Goal: Task Accomplishment & Management: Manage account settings

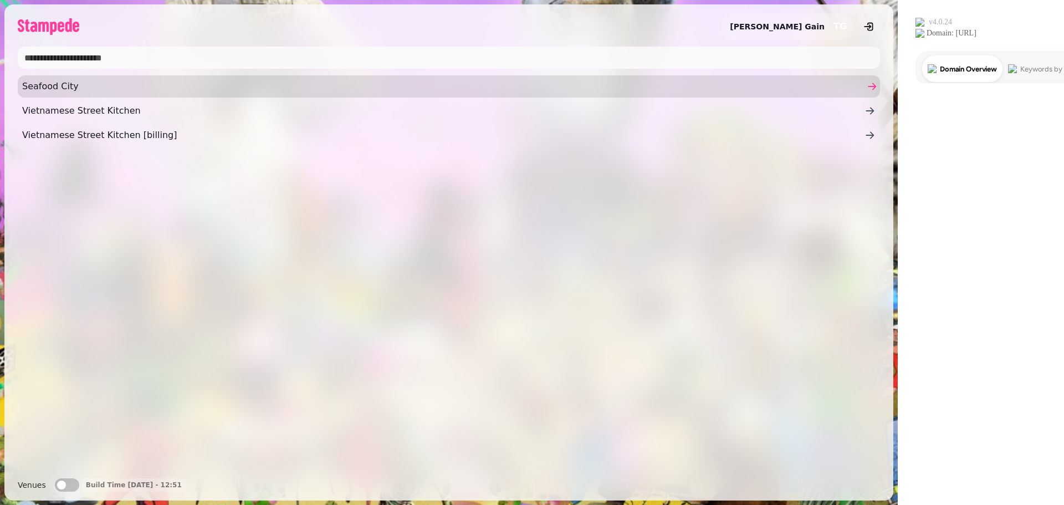
click at [39, 87] on span "Seafood City" at bounding box center [443, 86] width 843 height 13
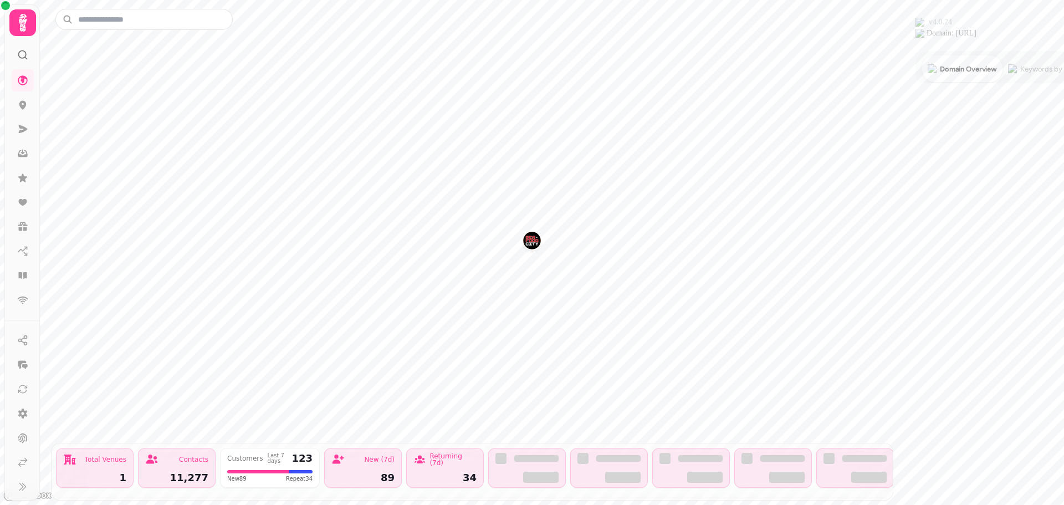
click at [19, 26] on icon at bounding box center [23, 23] width 22 height 22
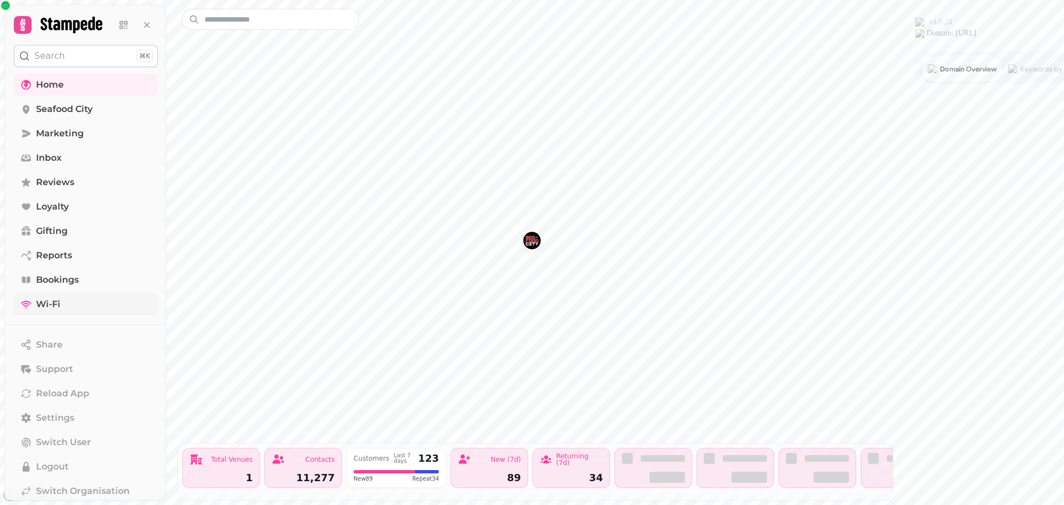
click at [57, 300] on span "Wi-Fi" at bounding box center [48, 304] width 24 height 13
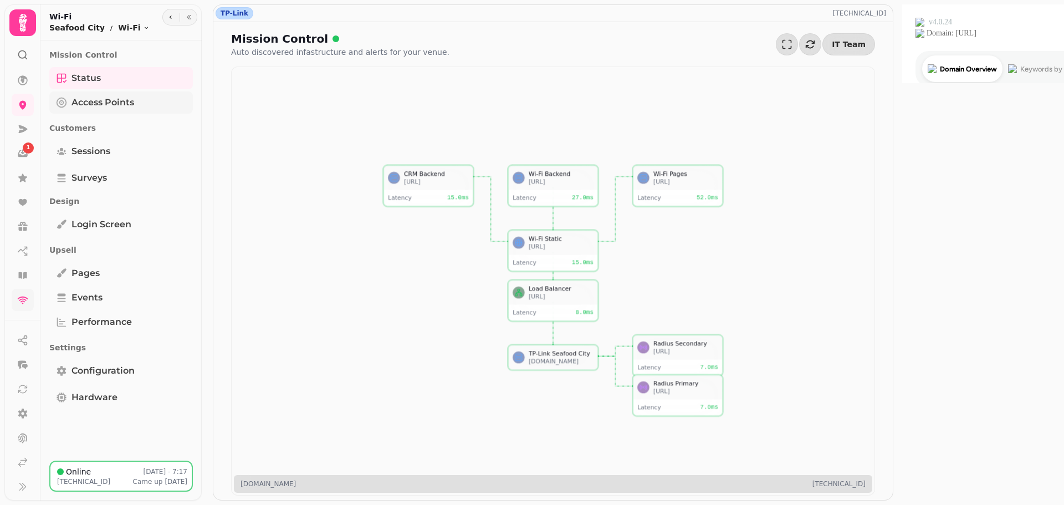
click at [84, 99] on span "Access Points" at bounding box center [103, 102] width 63 height 13
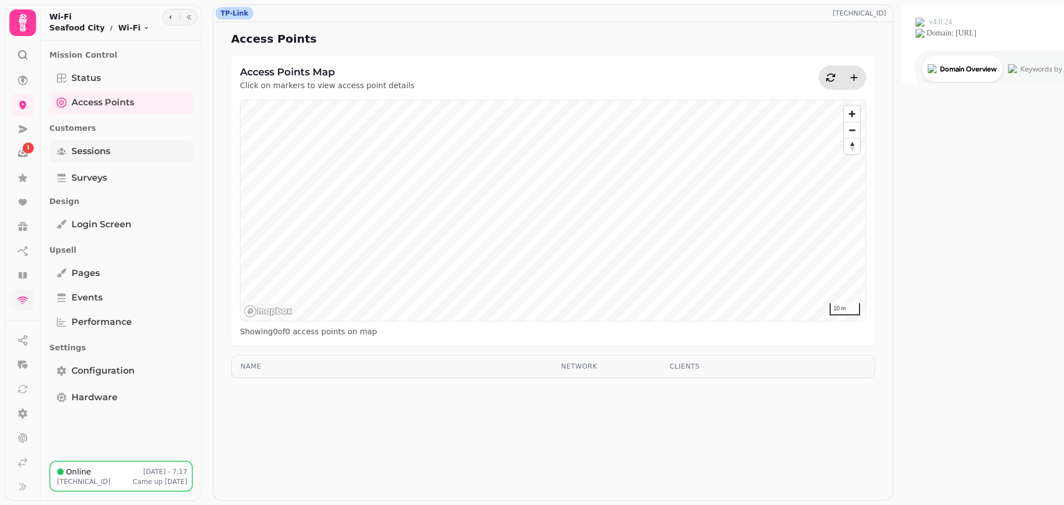
click at [82, 151] on span "Sessions" at bounding box center [91, 151] width 39 height 13
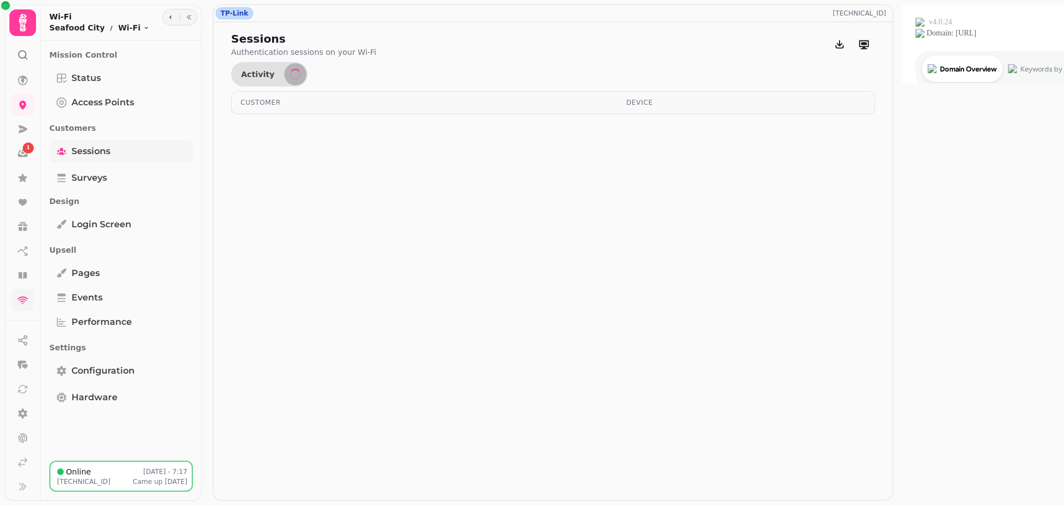
select select "**"
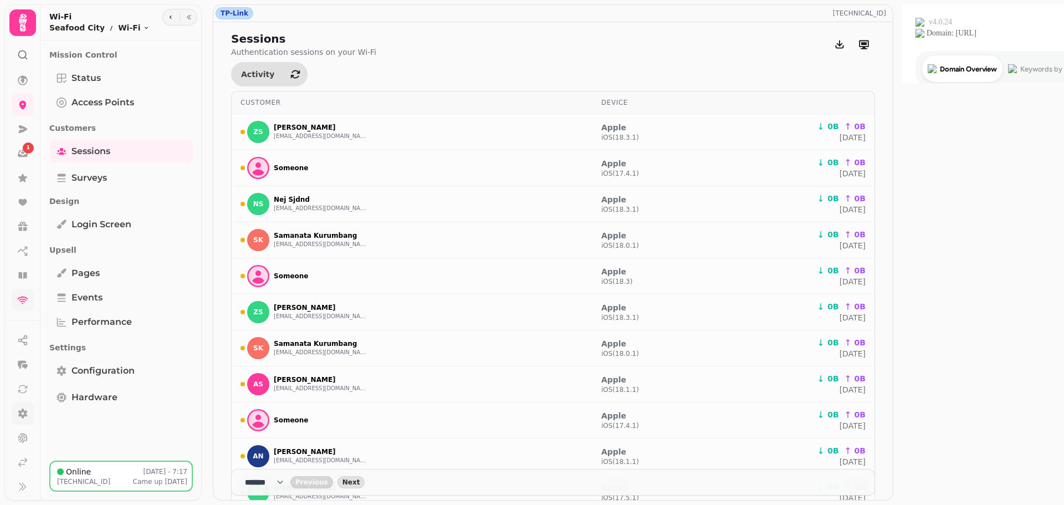
click at [22, 416] on icon at bounding box center [22, 414] width 9 height 10
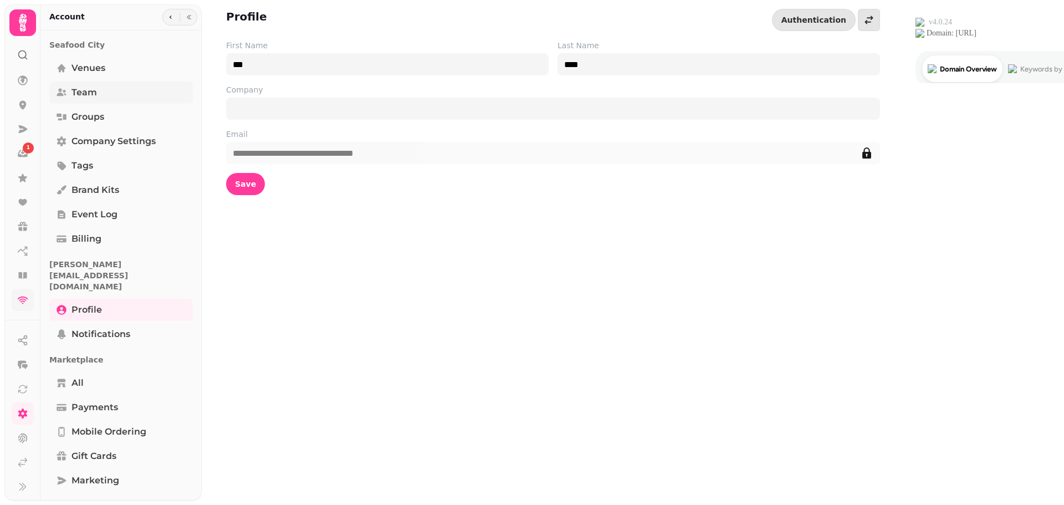
click at [77, 93] on span "Team" at bounding box center [85, 92] width 26 height 13
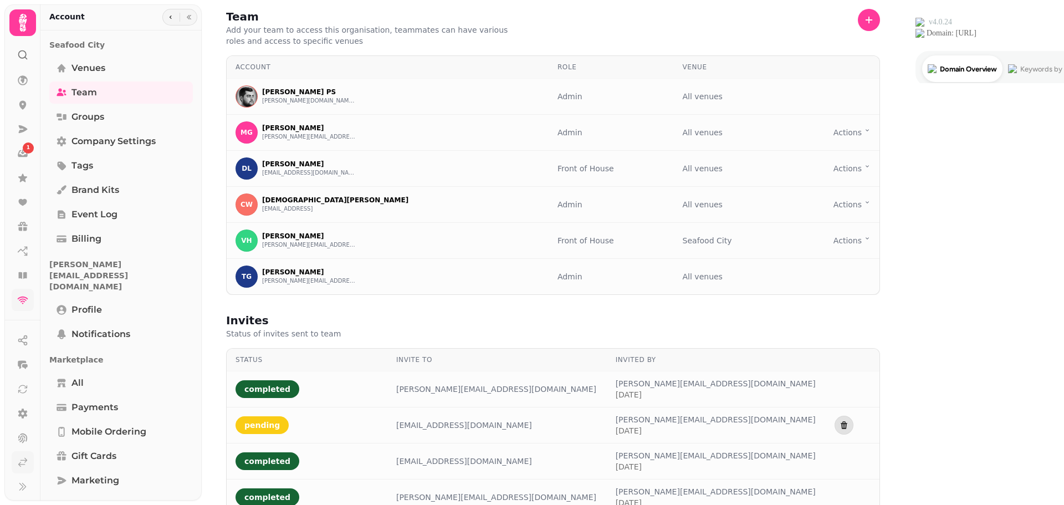
click at [21, 461] on icon at bounding box center [22, 462] width 11 height 11
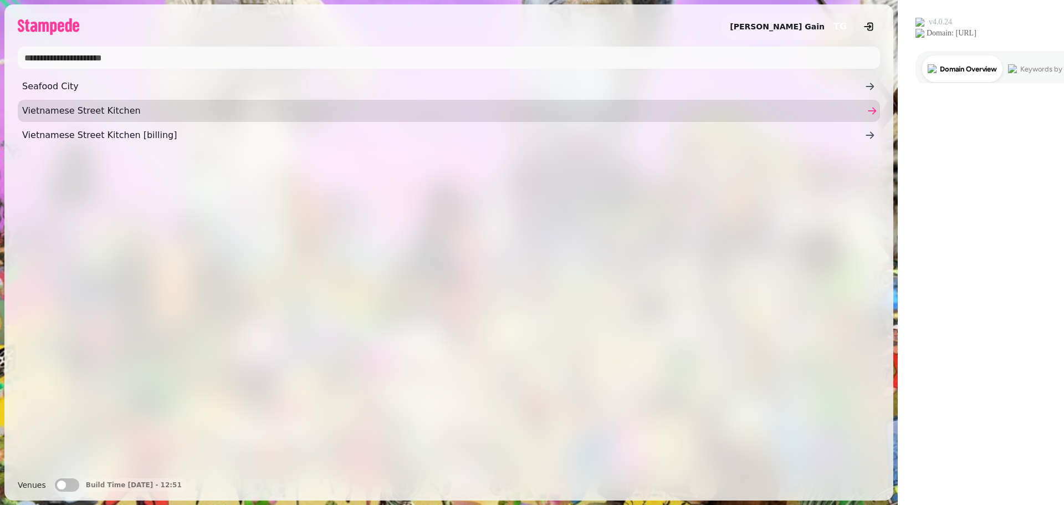
click at [72, 114] on span "Vietnamese Street Kitchen" at bounding box center [443, 110] width 843 height 13
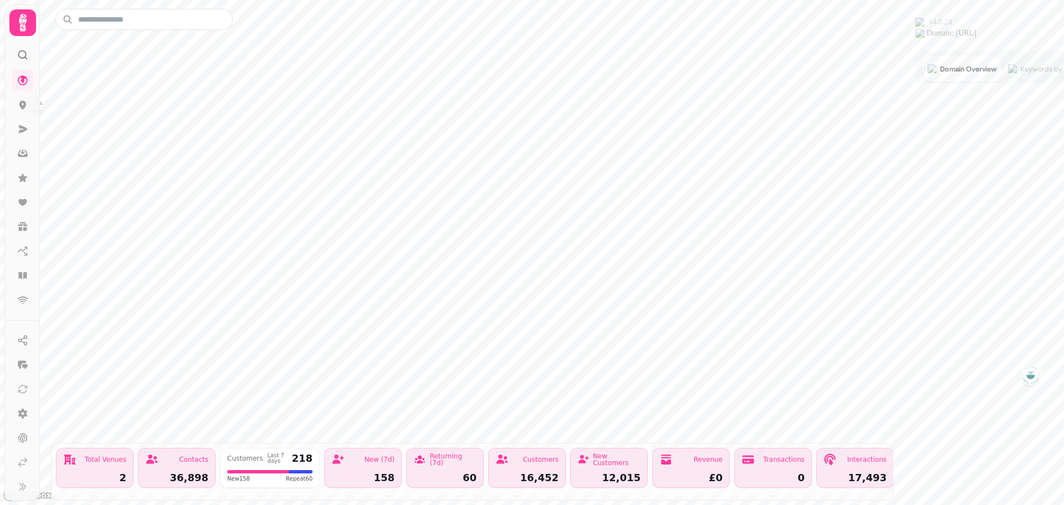
click at [16, 26] on icon at bounding box center [23, 23] width 22 height 22
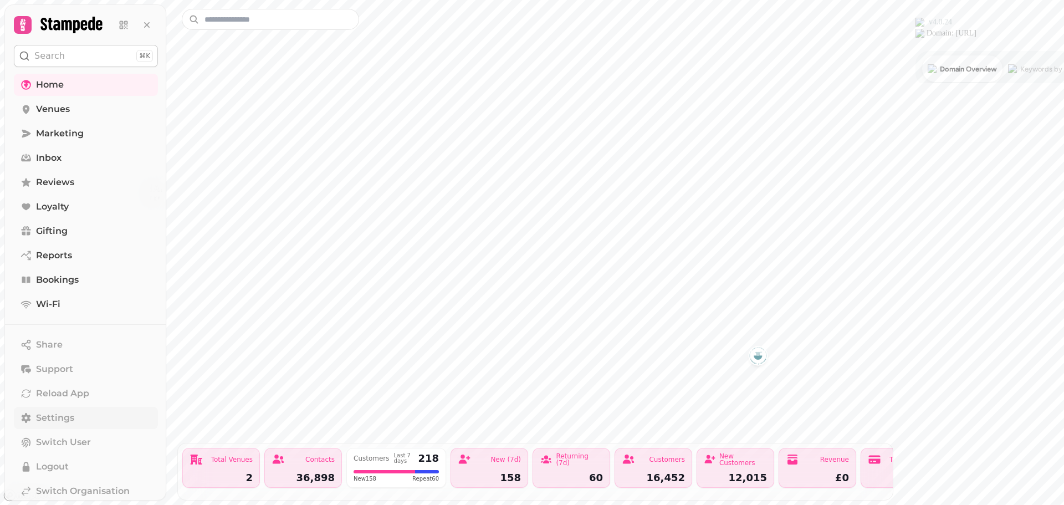
click at [50, 414] on span "Settings" at bounding box center [55, 417] width 38 height 13
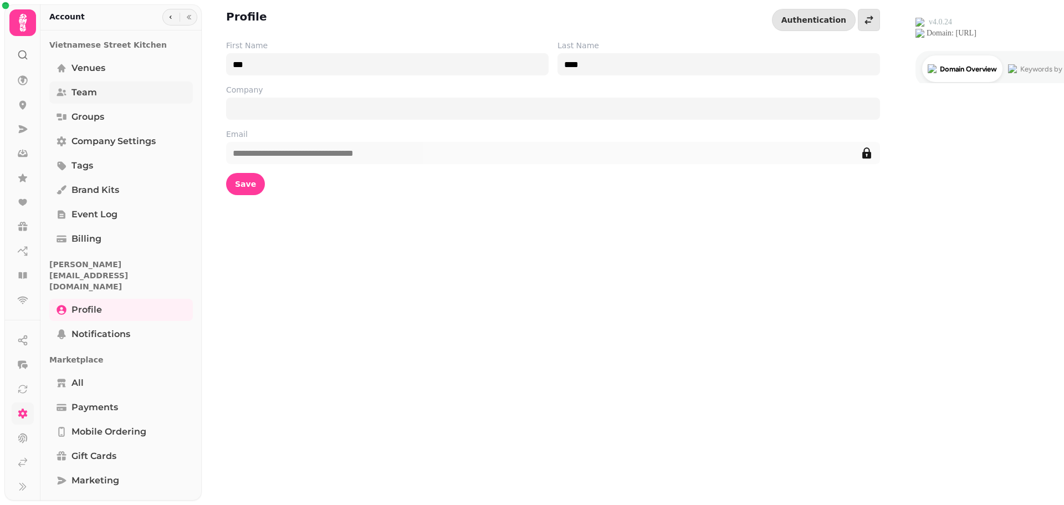
click at [70, 94] on link "Team" at bounding box center [121, 92] width 144 height 22
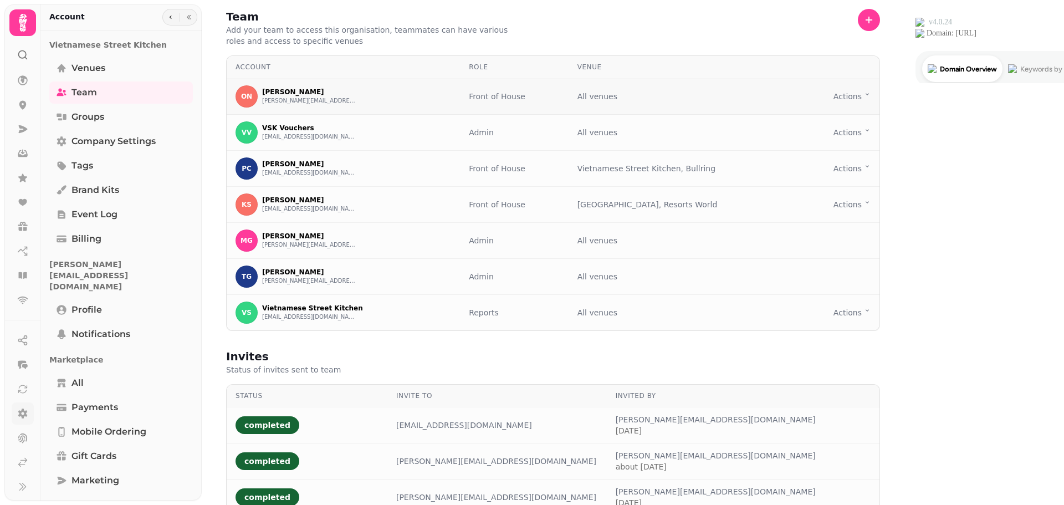
click at [1016, 101] on html "Team Add your team to access this organisation, teammates can have various role…" at bounding box center [532, 252] width 1064 height 505
click at [1016, 95] on html "Team Add your team to access this organisation, teammates can have various role…" at bounding box center [532, 252] width 1064 height 505
click at [968, 136] on button "Edit" at bounding box center [1011, 139] width 101 height 20
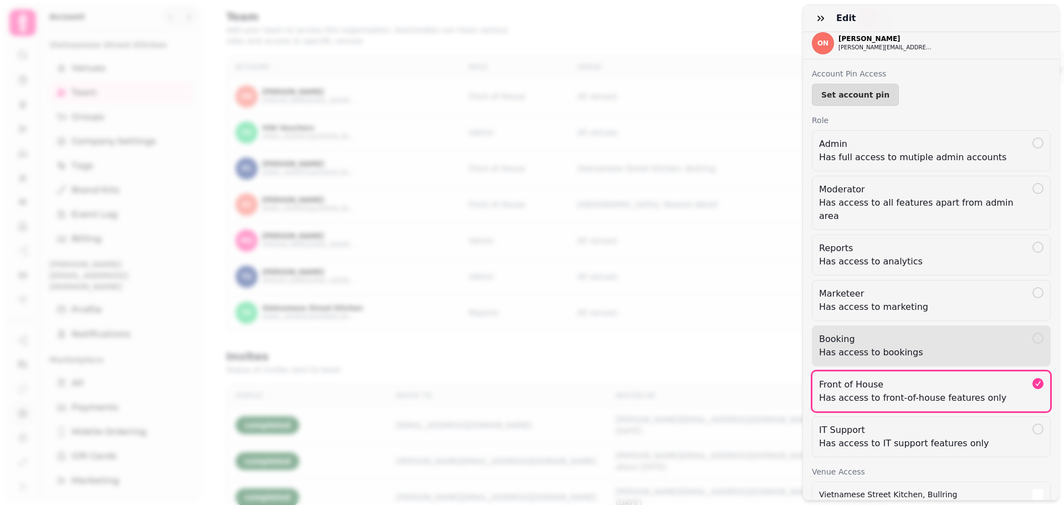
click at [1033, 333] on div at bounding box center [1038, 338] width 11 height 11
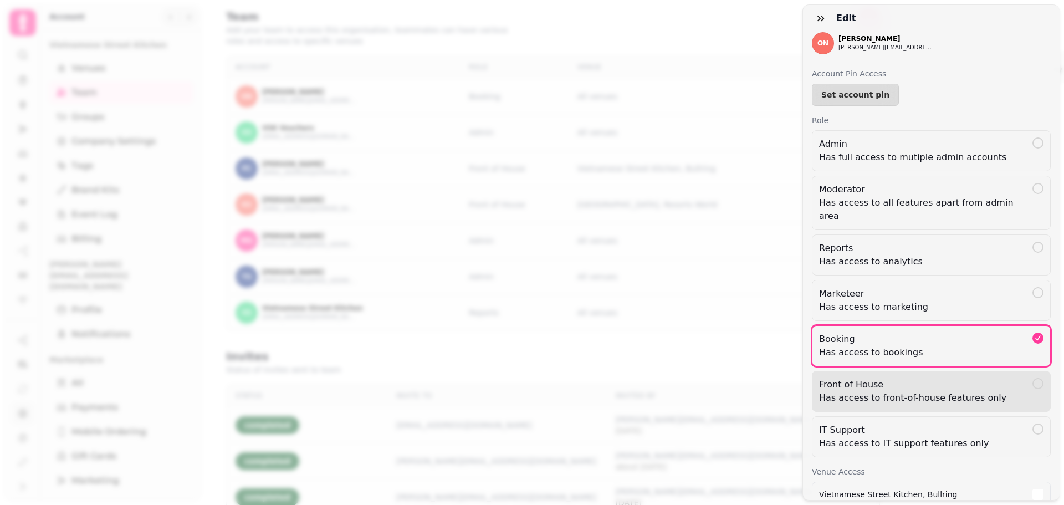
click at [1033, 378] on div at bounding box center [1038, 383] width 11 height 11
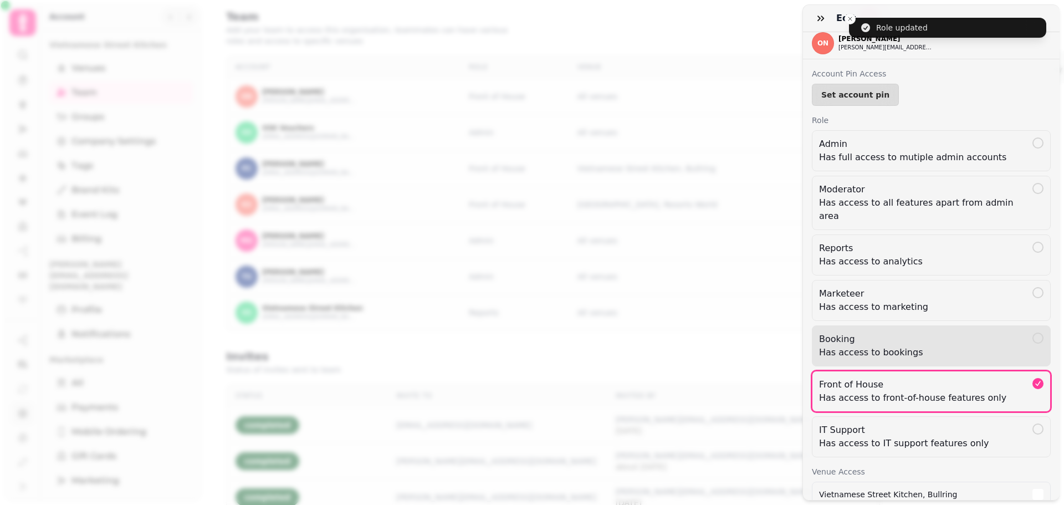
click at [1033, 333] on div at bounding box center [1038, 338] width 11 height 11
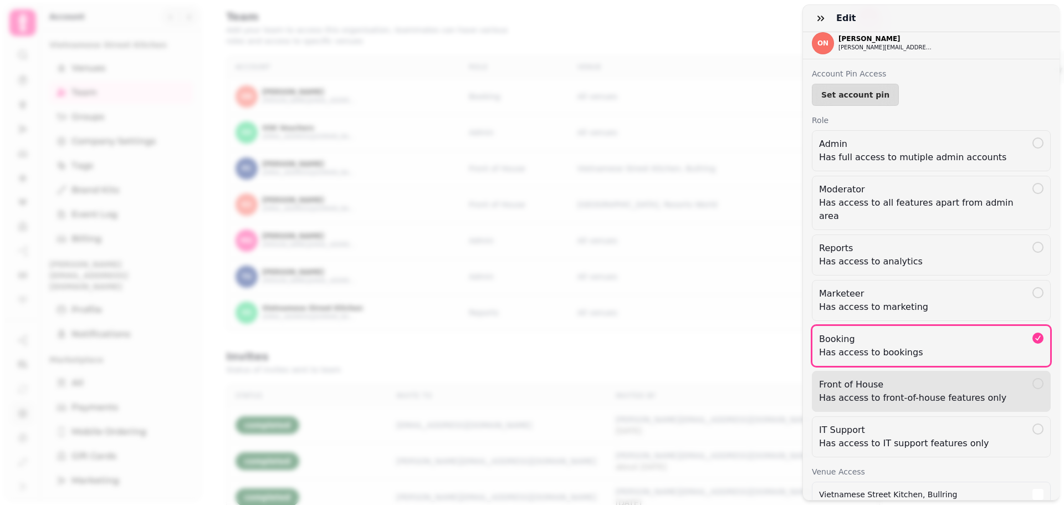
scroll to position [66, 0]
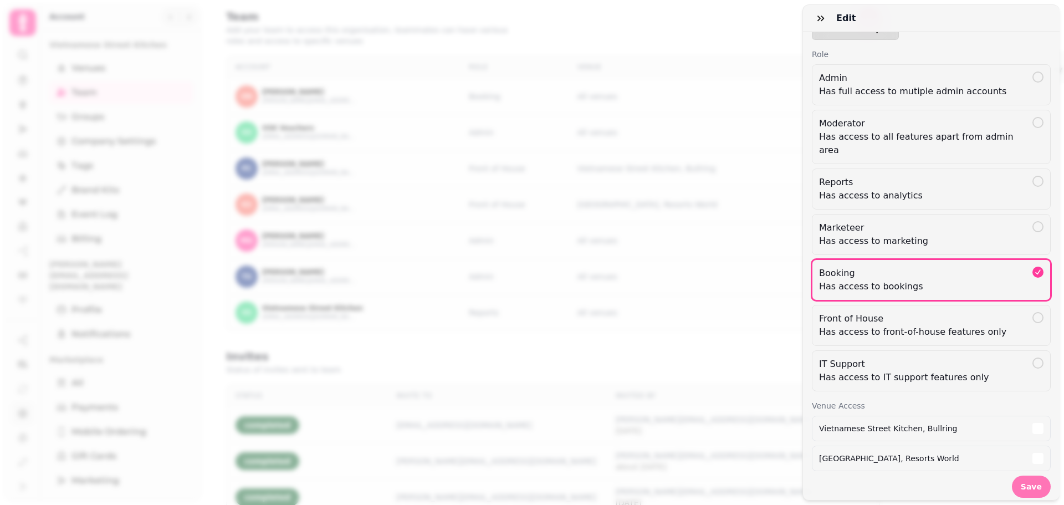
click at [1028, 483] on span "Save" at bounding box center [1031, 487] width 21 height 8
click at [1031, 483] on span "Save" at bounding box center [1031, 487] width 21 height 8
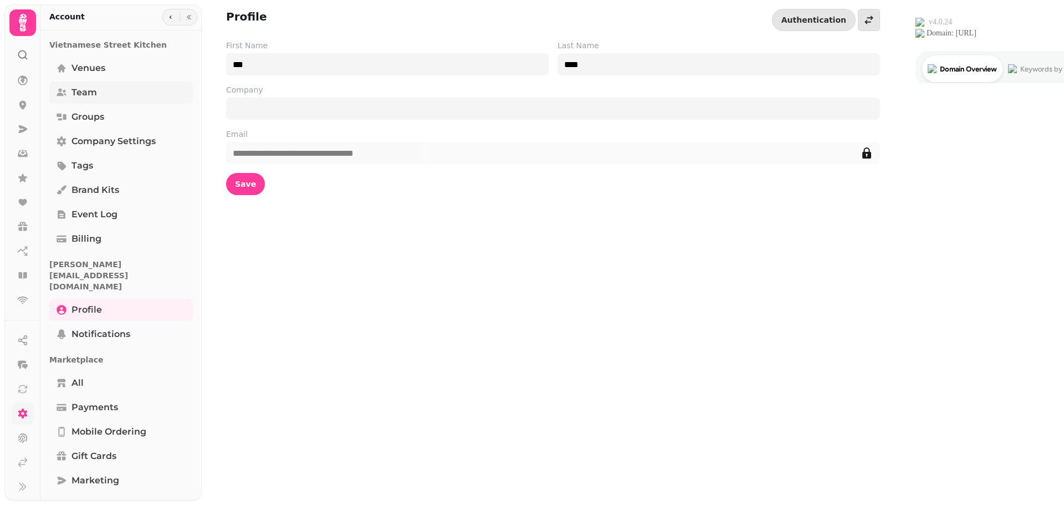
click at [84, 95] on span "Team" at bounding box center [85, 92] width 26 height 13
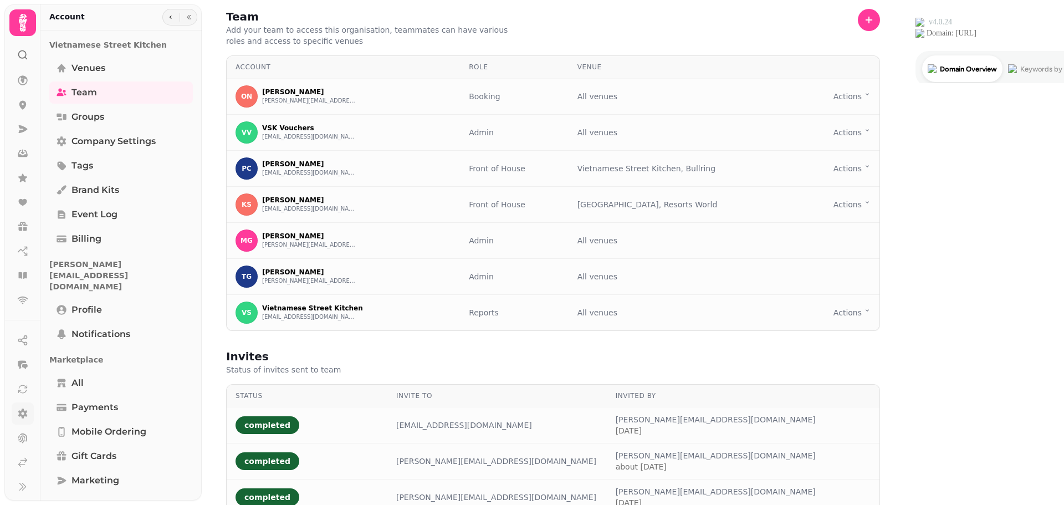
click at [26, 27] on icon at bounding box center [23, 23] width 22 height 22
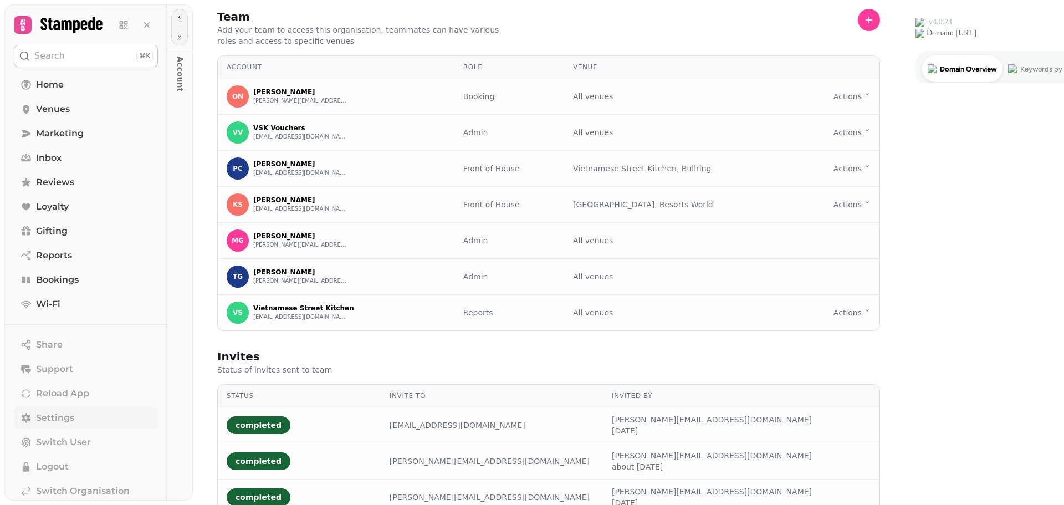
click at [24, 21] on icon at bounding box center [23, 25] width 6 height 12
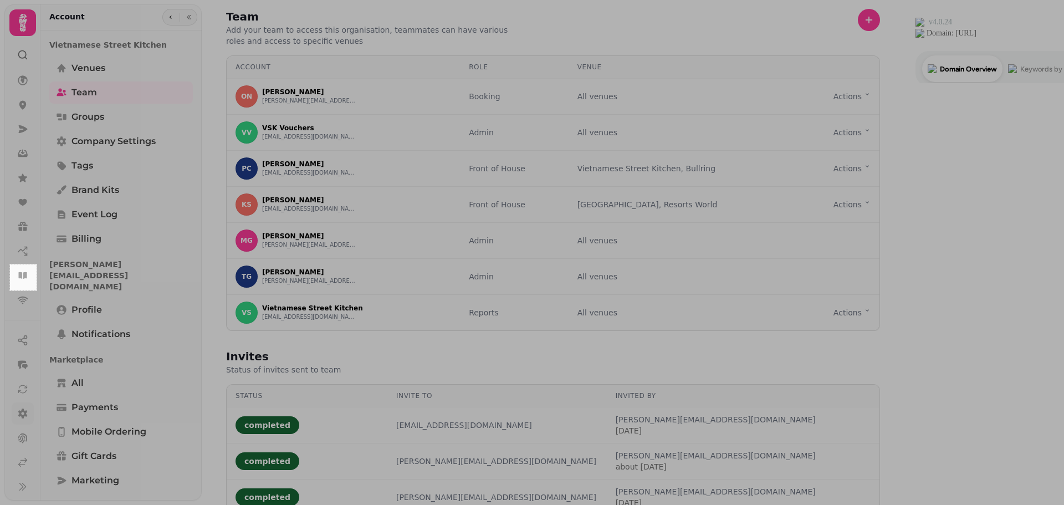
drag, startPoint x: 10, startPoint y: 264, endPoint x: 37, endPoint y: 291, distance: 37.2
click at [37, 291] on div "48 X 47" at bounding box center [532, 252] width 1064 height 505
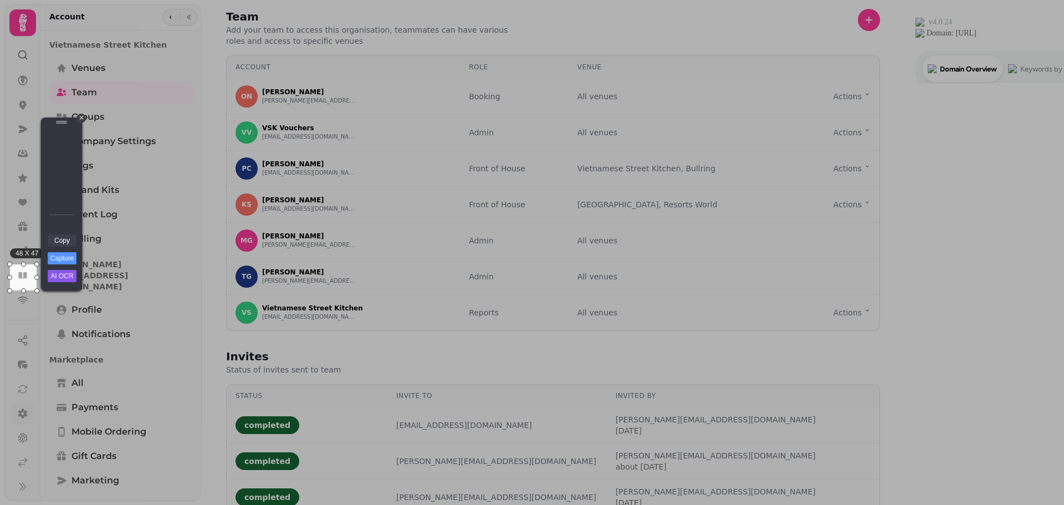
click at [64, 244] on link "Copy" at bounding box center [62, 241] width 29 height 12
